Goal: Task Accomplishment & Management: Manage account settings

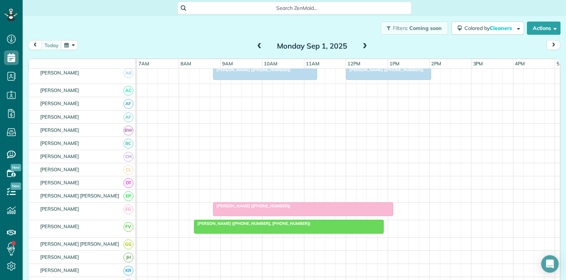
scroll to position [105, 0]
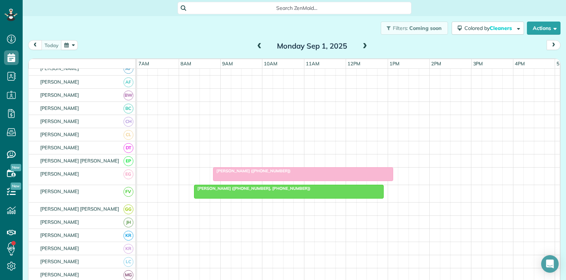
click at [304, 174] on div at bounding box center [304, 174] width 180 height 13
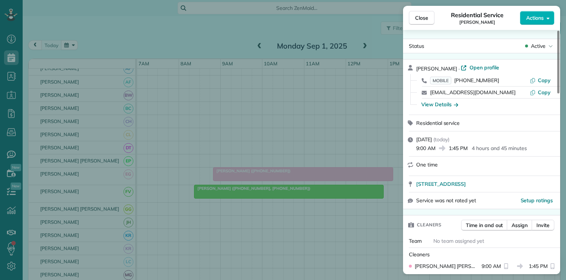
drag, startPoint x: 421, startPoint y: 21, endPoint x: 395, endPoint y: 50, distance: 38.8
click at [421, 20] on span "Close" at bounding box center [421, 17] width 13 height 7
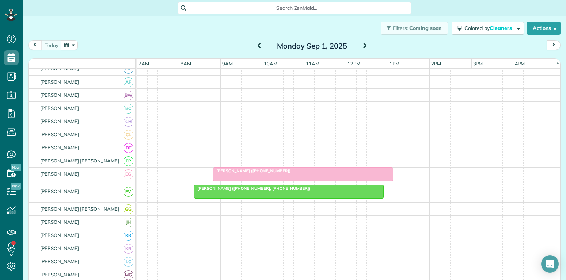
click at [321, 189] on div "[PERSON_NAME] ([PHONE_NUMBER], [PHONE_NUMBER])" at bounding box center [288, 188] width 185 height 5
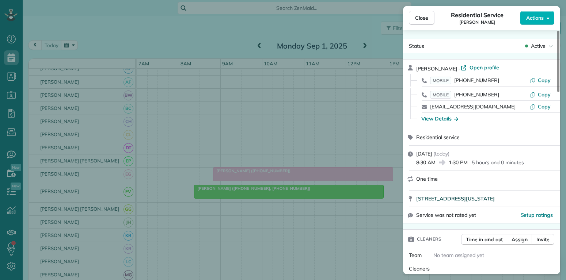
scroll to position [70, 0]
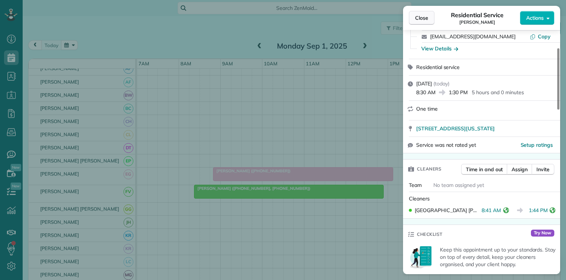
click at [424, 18] on span "Close" at bounding box center [421, 17] width 13 height 7
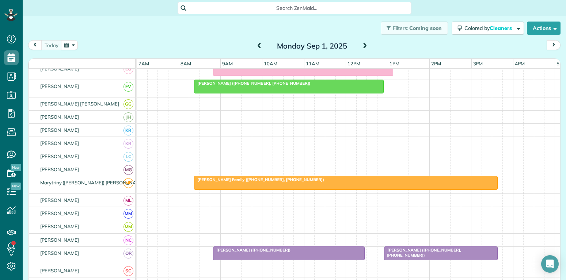
scroll to position [246, 0]
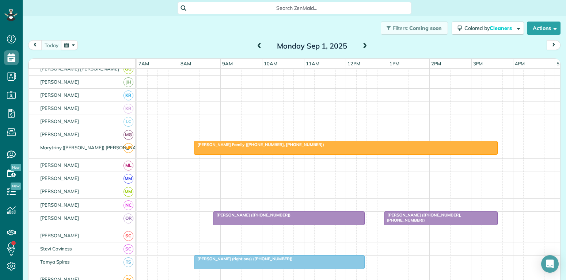
click at [370, 147] on div "[PERSON_NAME] Family ([PHONE_NUMBER], [PHONE_NUMBER])" at bounding box center [345, 144] width 299 height 5
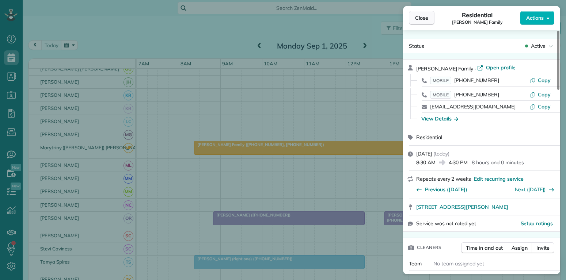
click at [422, 20] on span "Close" at bounding box center [421, 17] width 13 height 7
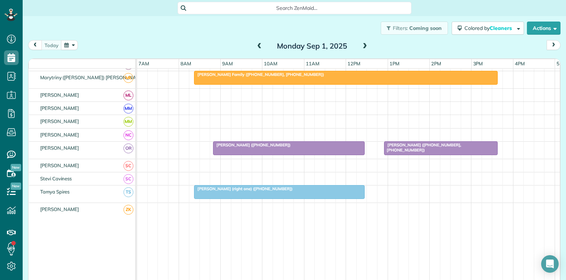
click at [401, 148] on div at bounding box center [441, 148] width 113 height 13
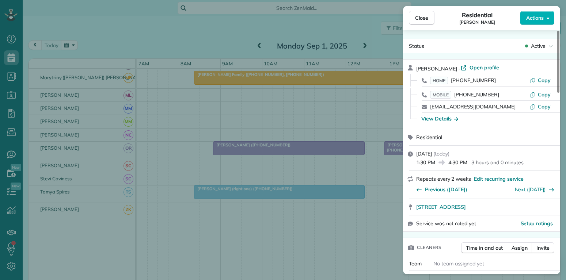
scroll to position [70, 0]
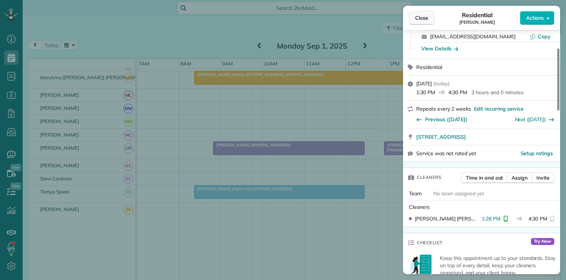
click at [422, 16] on span "Close" at bounding box center [421, 17] width 13 height 7
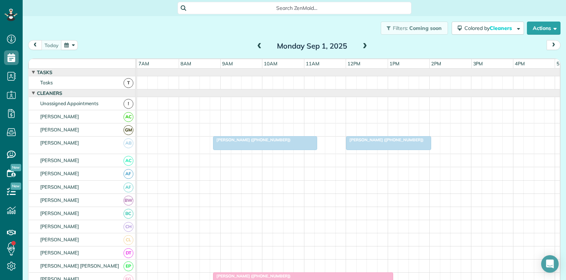
click at [403, 139] on span "[PERSON_NAME] ([PHONE_NUMBER])" at bounding box center [385, 139] width 78 height 5
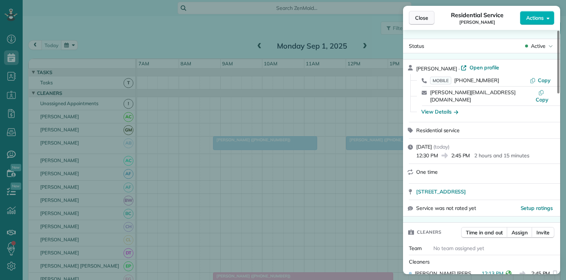
click at [426, 19] on span "Close" at bounding box center [421, 17] width 13 height 7
